Goal: Navigation & Orientation: Find specific page/section

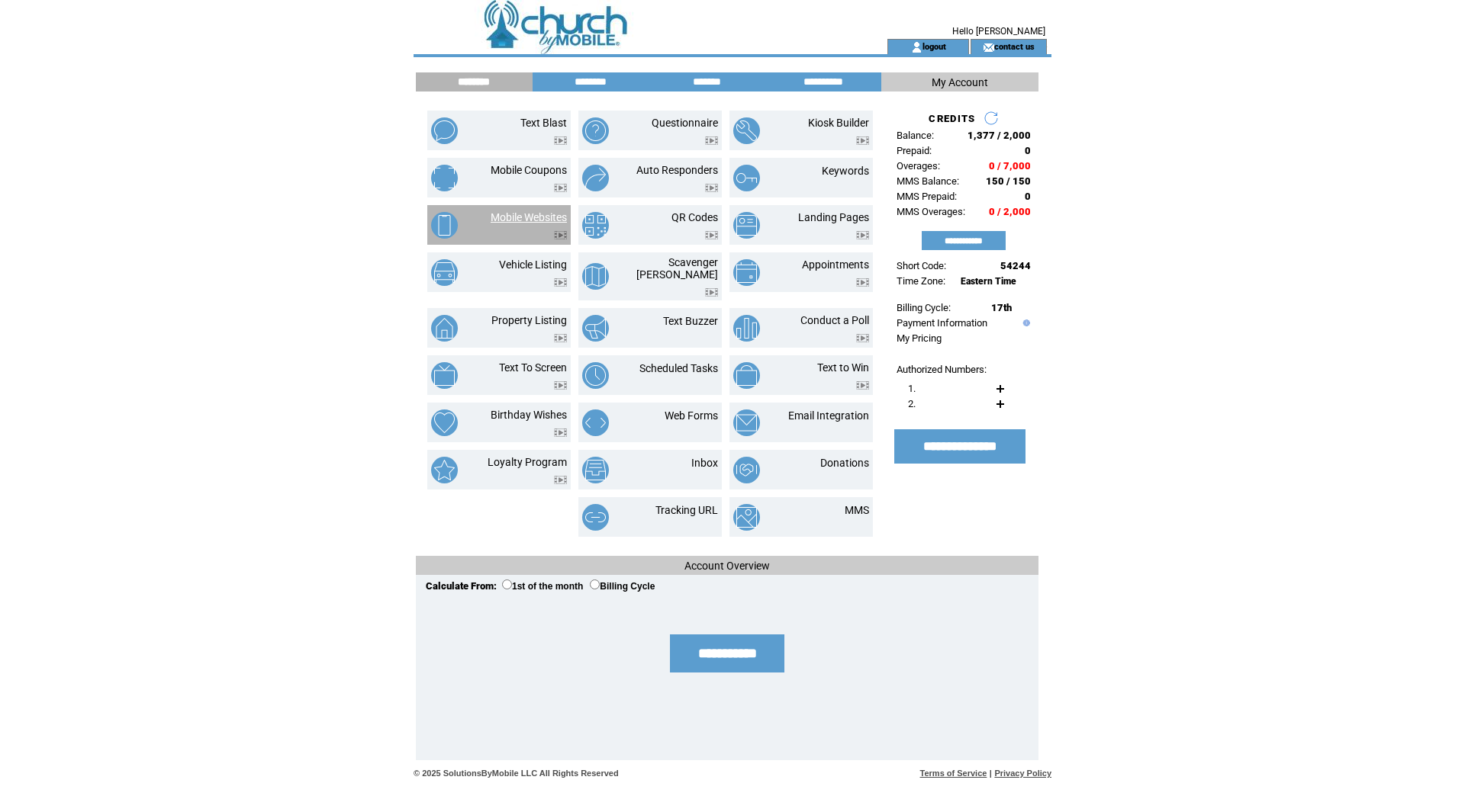
drag, startPoint x: 533, startPoint y: 218, endPoint x: 871, endPoint y: 79, distance: 365.5
click at [533, 218] on link "Mobile Websites" at bounding box center [528, 217] width 76 height 12
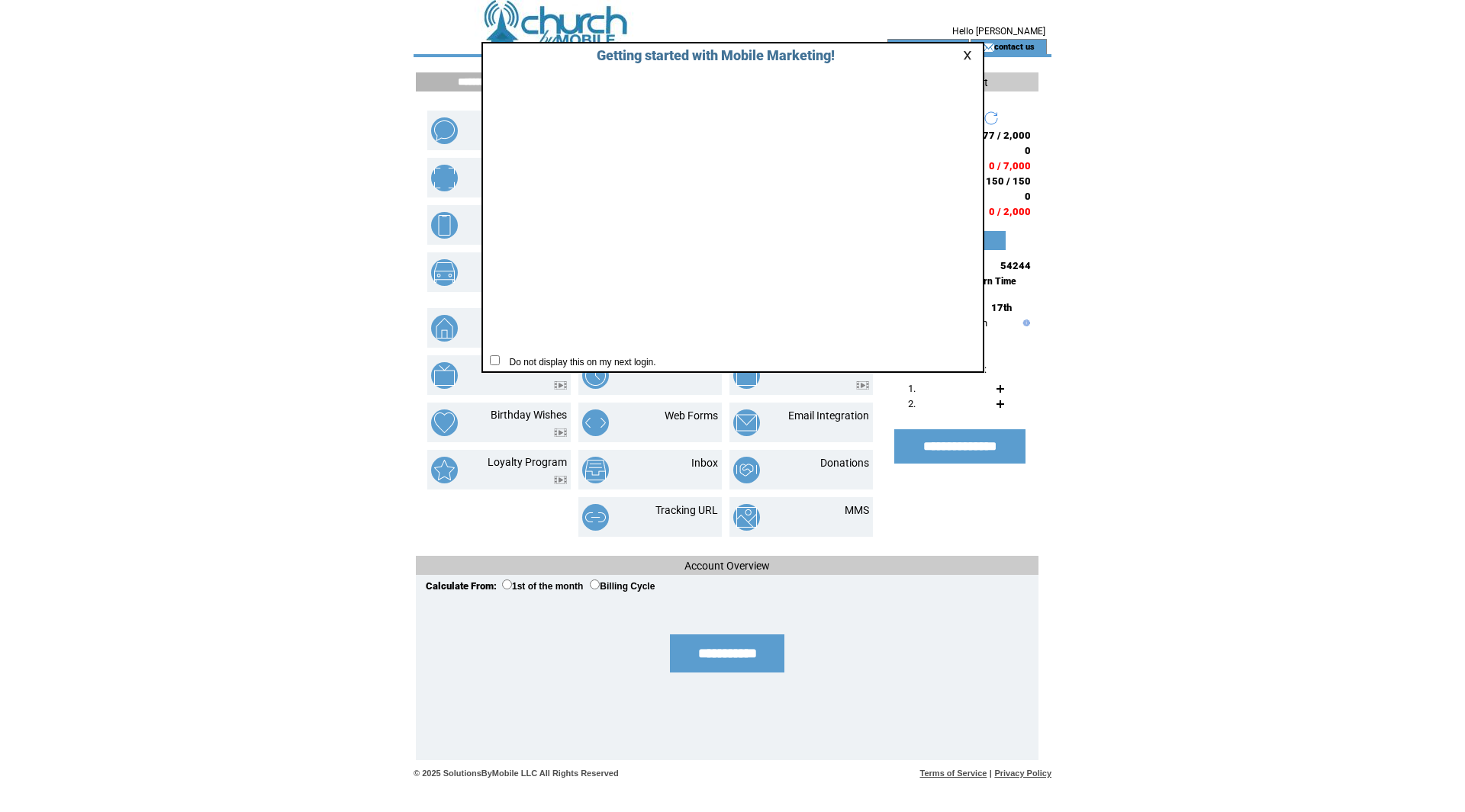
click at [969, 54] on link at bounding box center [970, 56] width 14 height 10
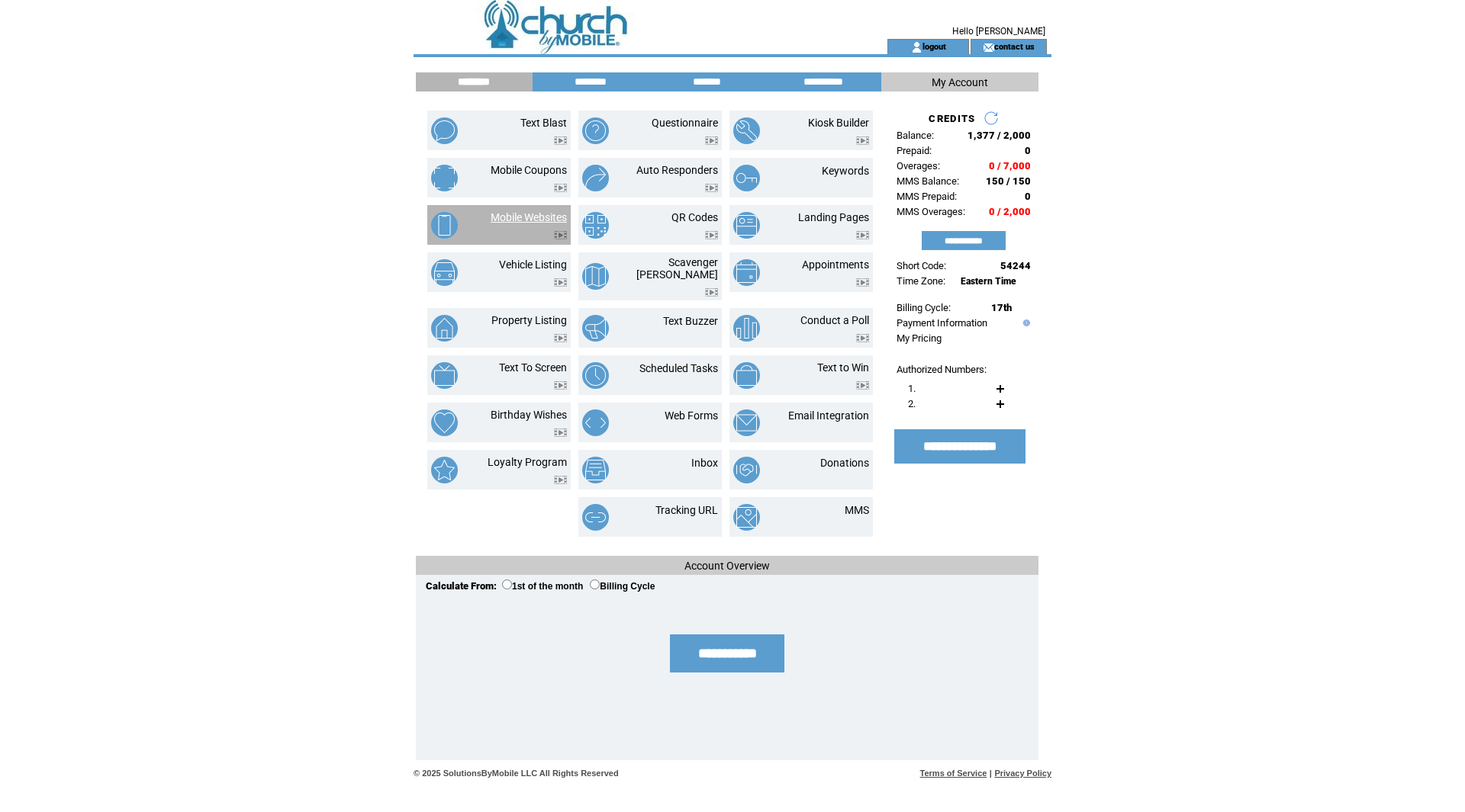
click at [527, 218] on link "Mobile Websites" at bounding box center [528, 217] width 76 height 12
